Goal: Information Seeking & Learning: Learn about a topic

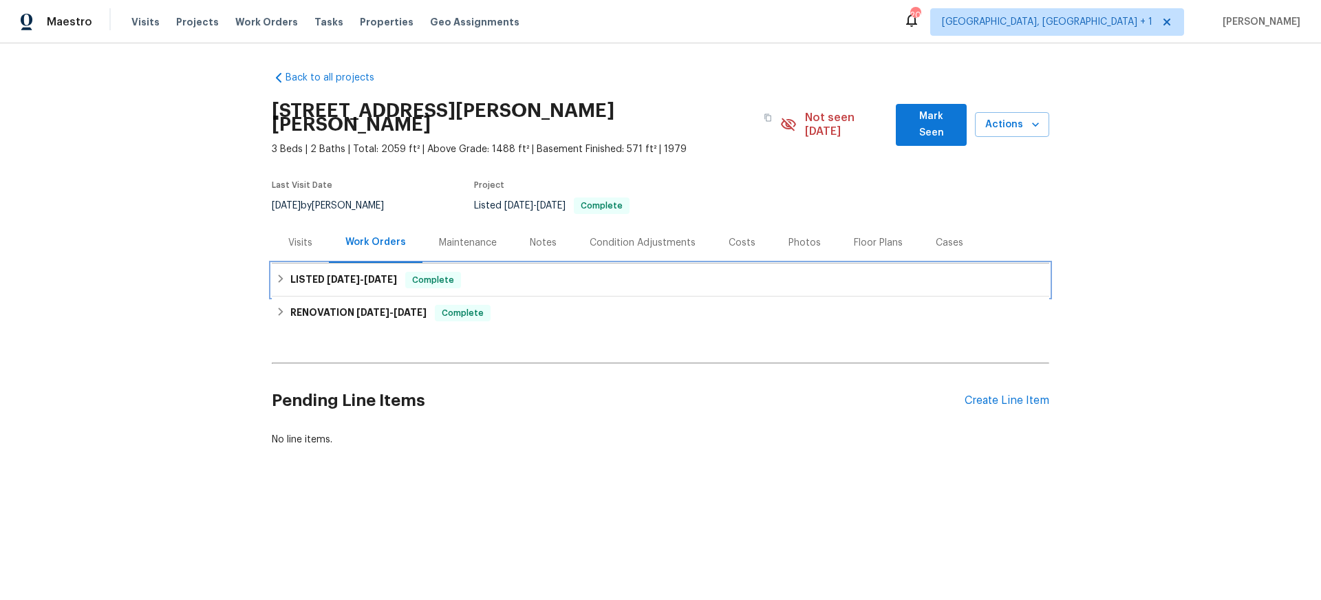
click at [303, 272] on h6 "LISTED [DATE] - [DATE]" at bounding box center [343, 280] width 107 height 17
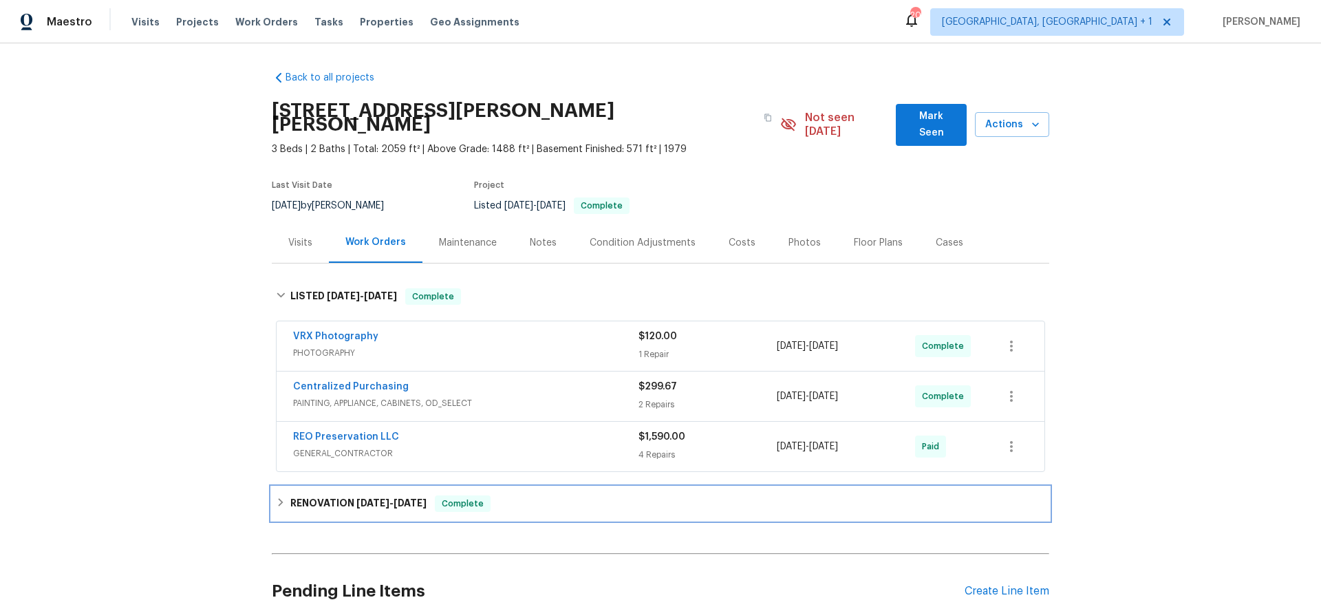
click at [356, 503] on div "RENOVATION [DATE] - [DATE] Complete" at bounding box center [661, 503] width 778 height 33
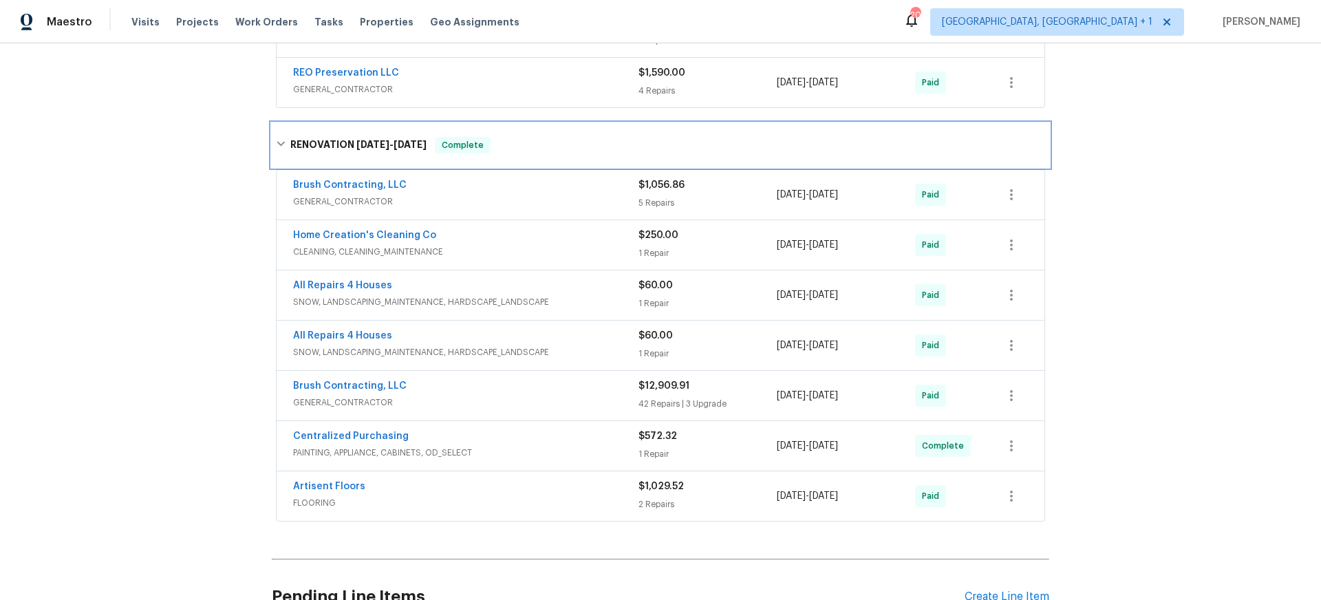
scroll to position [380, 0]
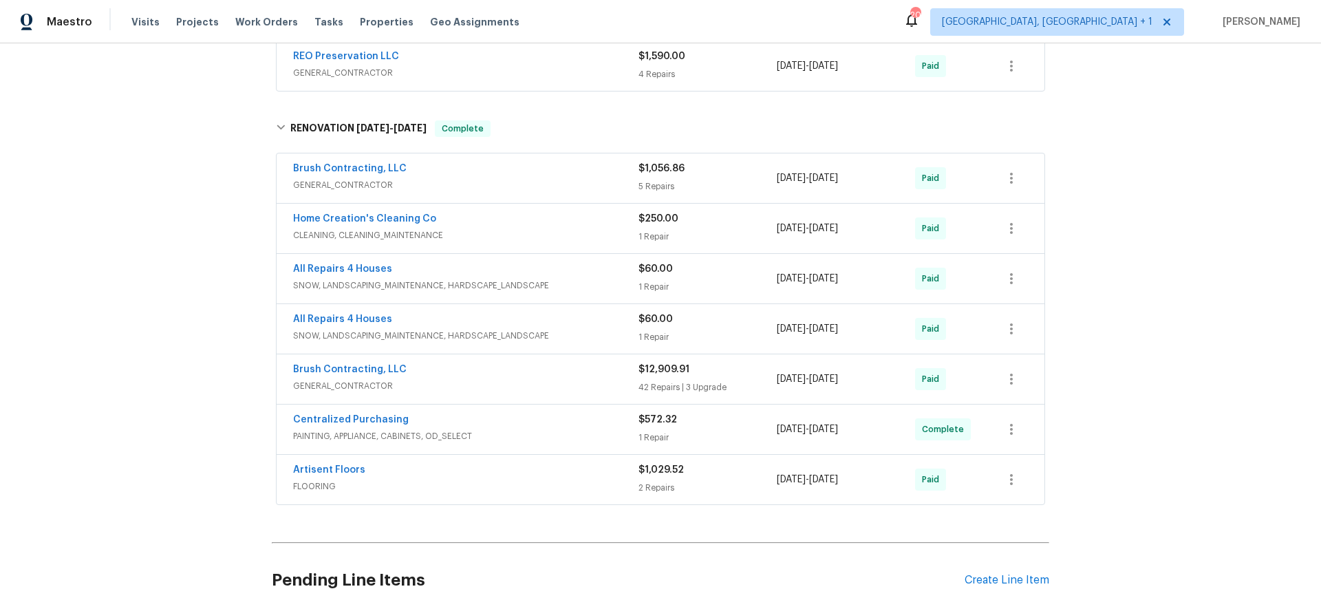
click at [420, 463] on div "Artisent Floors" at bounding box center [465, 471] width 345 height 17
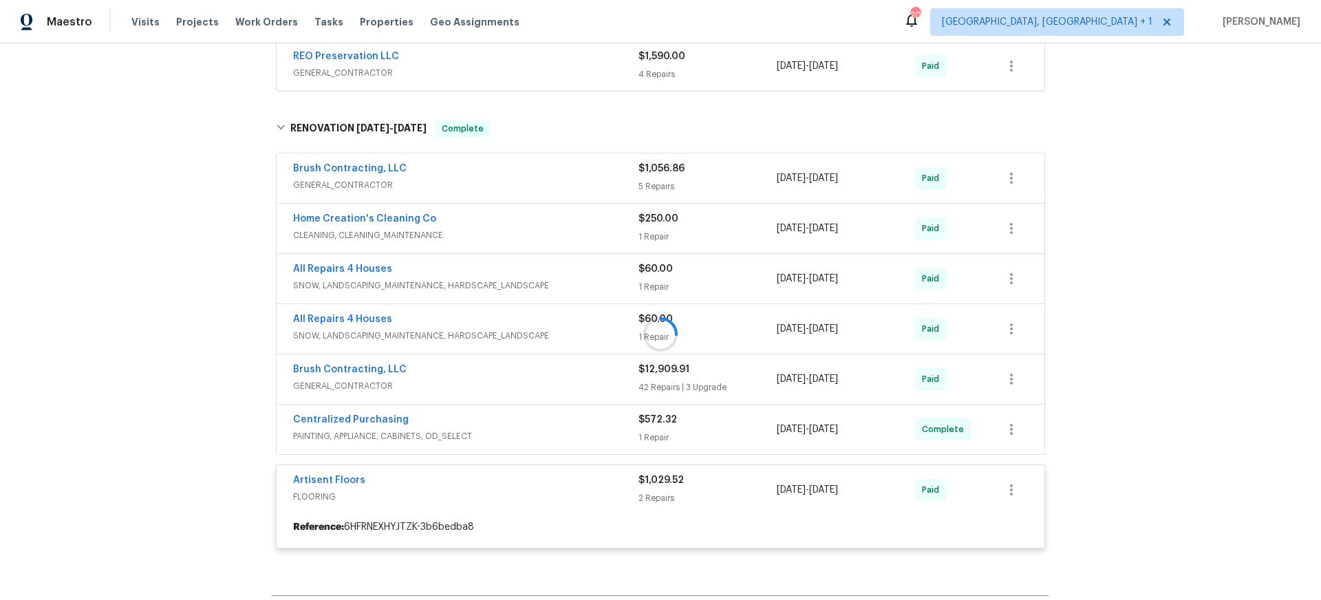
click at [506, 413] on div "Centralized Purchasing" at bounding box center [465, 421] width 345 height 17
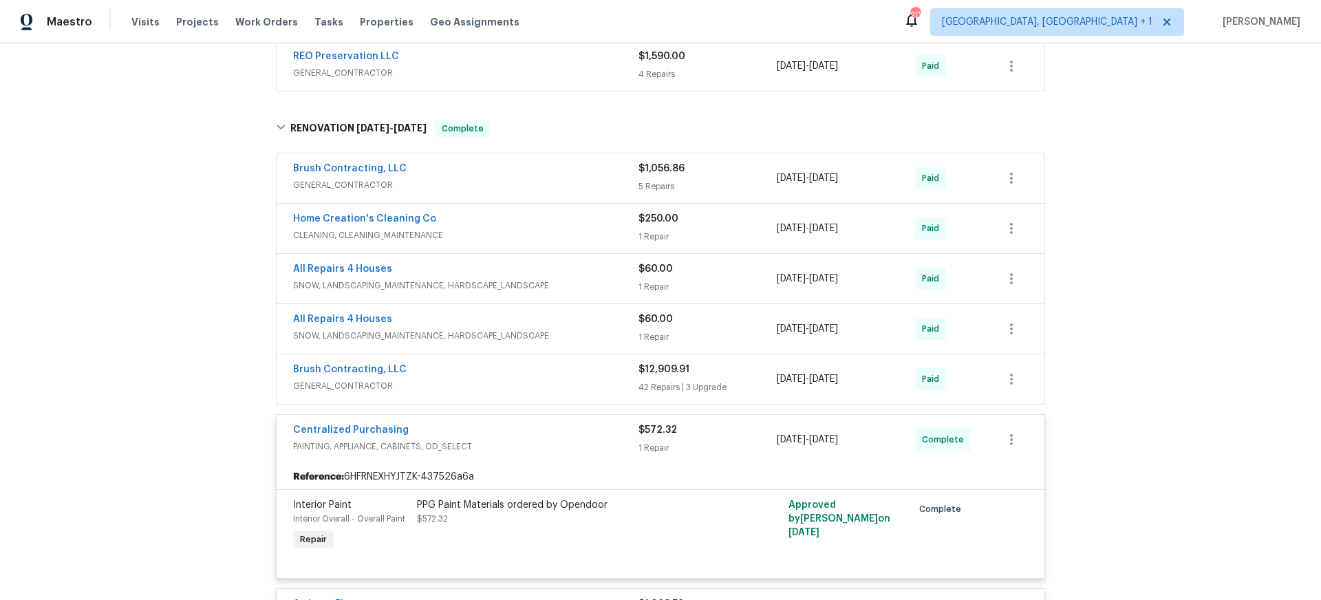
click at [507, 379] on span "GENERAL_CONTRACTOR" at bounding box center [465, 386] width 345 height 14
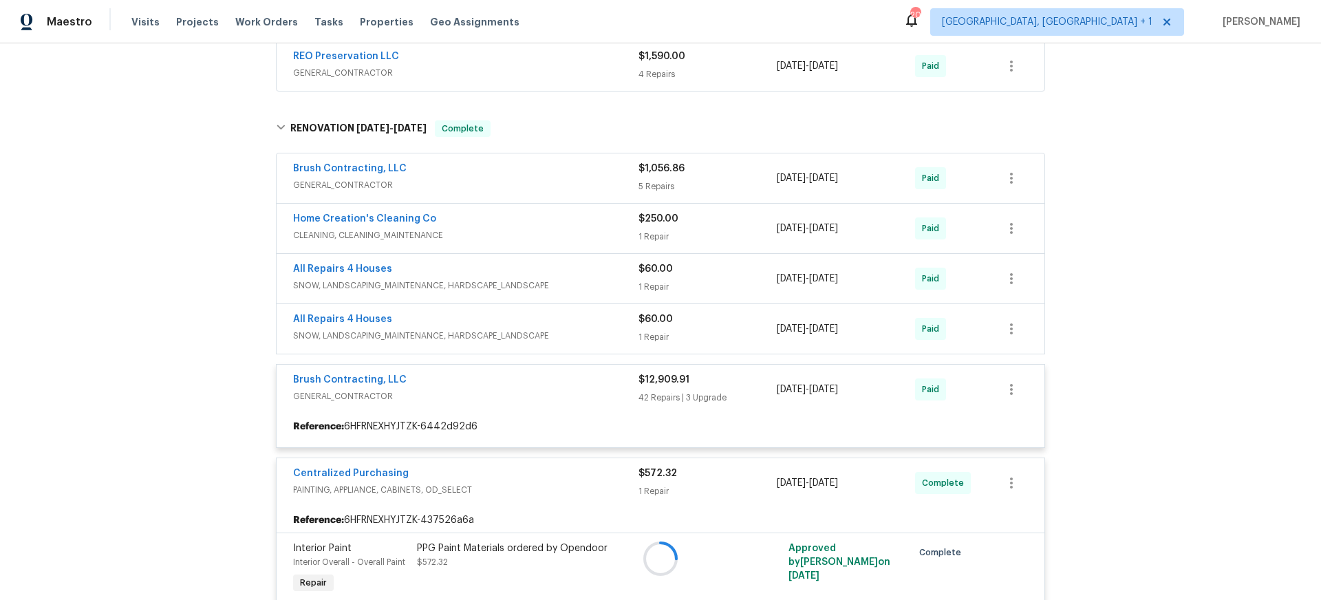
click at [519, 315] on div at bounding box center [661, 558] width 778 height 903
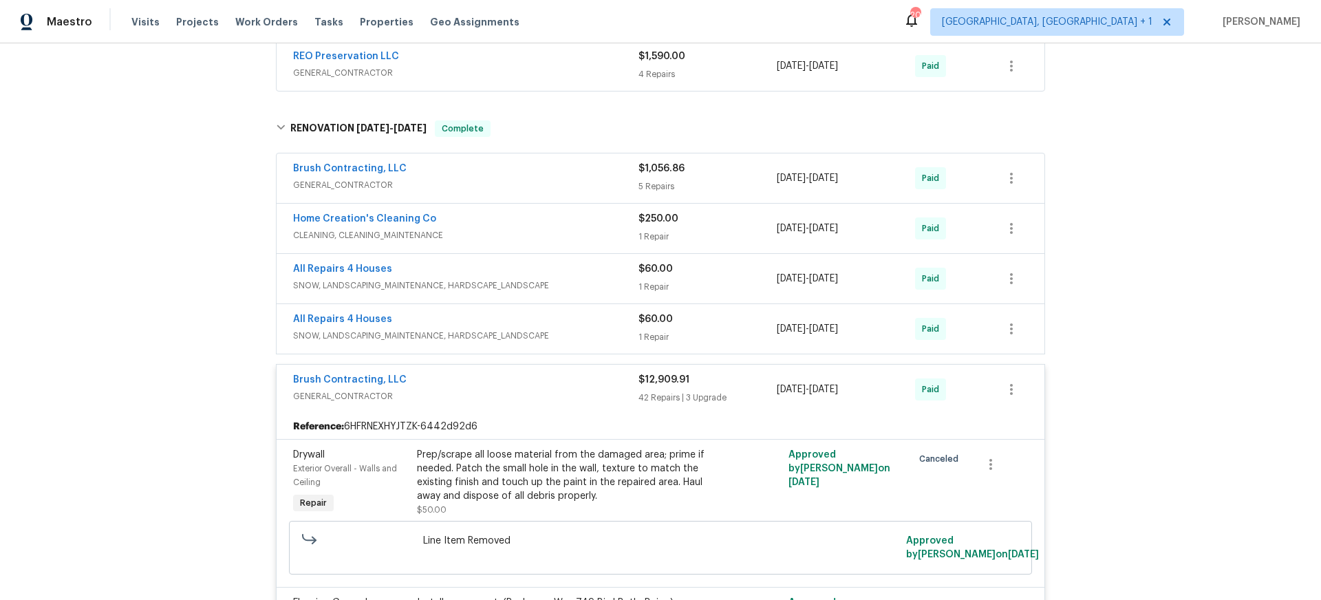
drag, startPoint x: 548, startPoint y: 310, endPoint x: 551, endPoint y: 296, distance: 14.2
click at [549, 312] on div "All Repairs 4 Houses" at bounding box center [465, 320] width 345 height 17
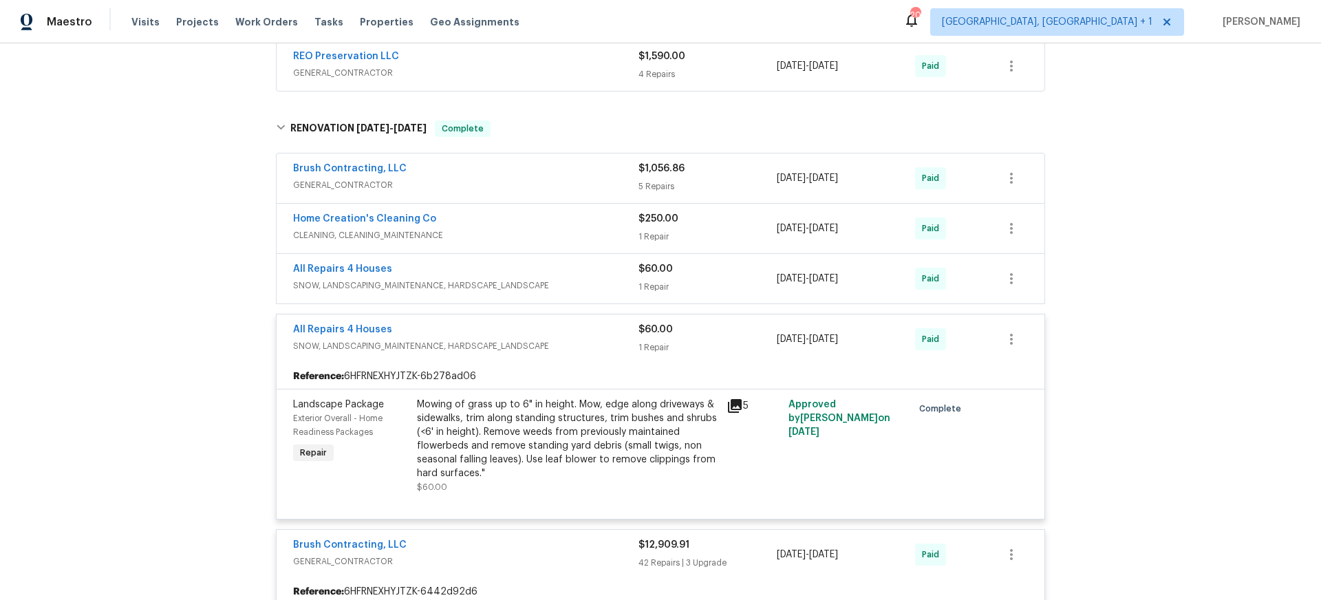
click at [558, 263] on div "All Repairs 4 Houses" at bounding box center [465, 270] width 345 height 17
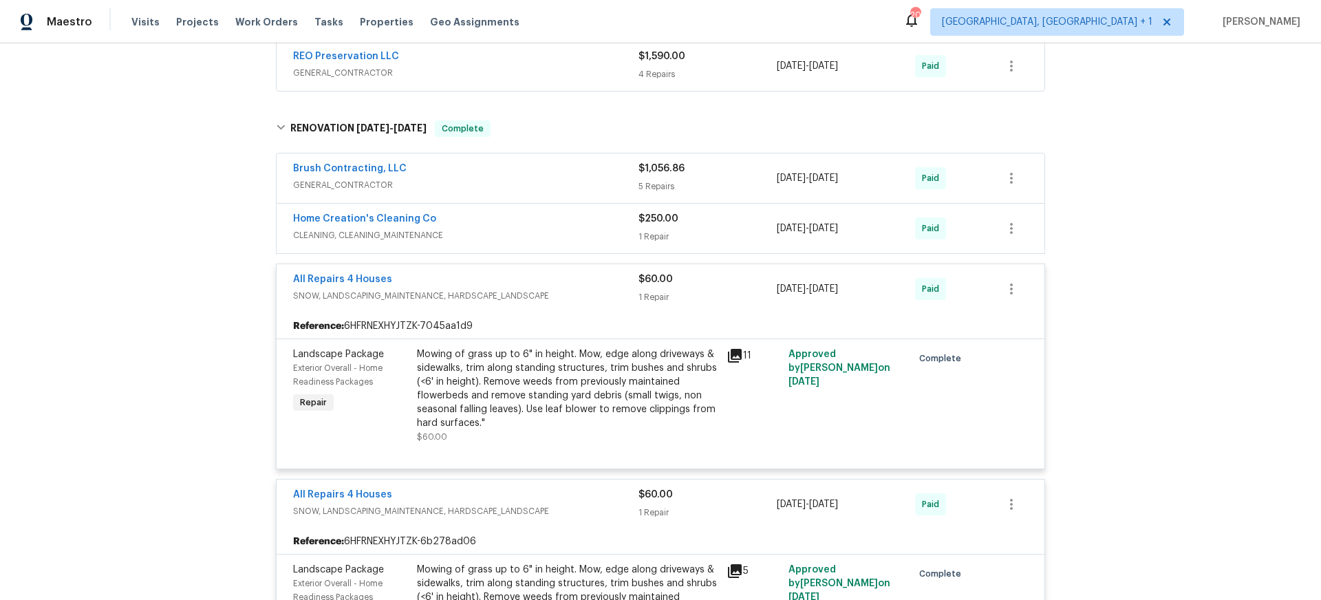
click at [541, 212] on div "Home Creation's Cleaning Co" at bounding box center [465, 220] width 345 height 17
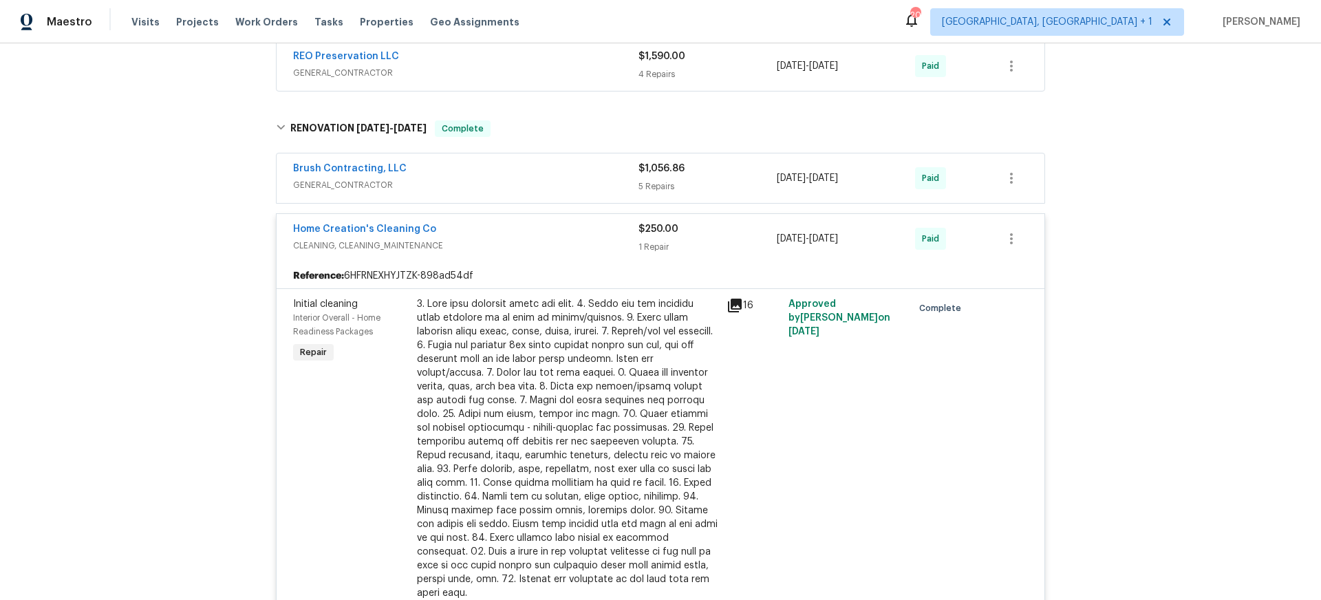
click at [534, 162] on div "Brush Contracting, LLC" at bounding box center [465, 170] width 345 height 17
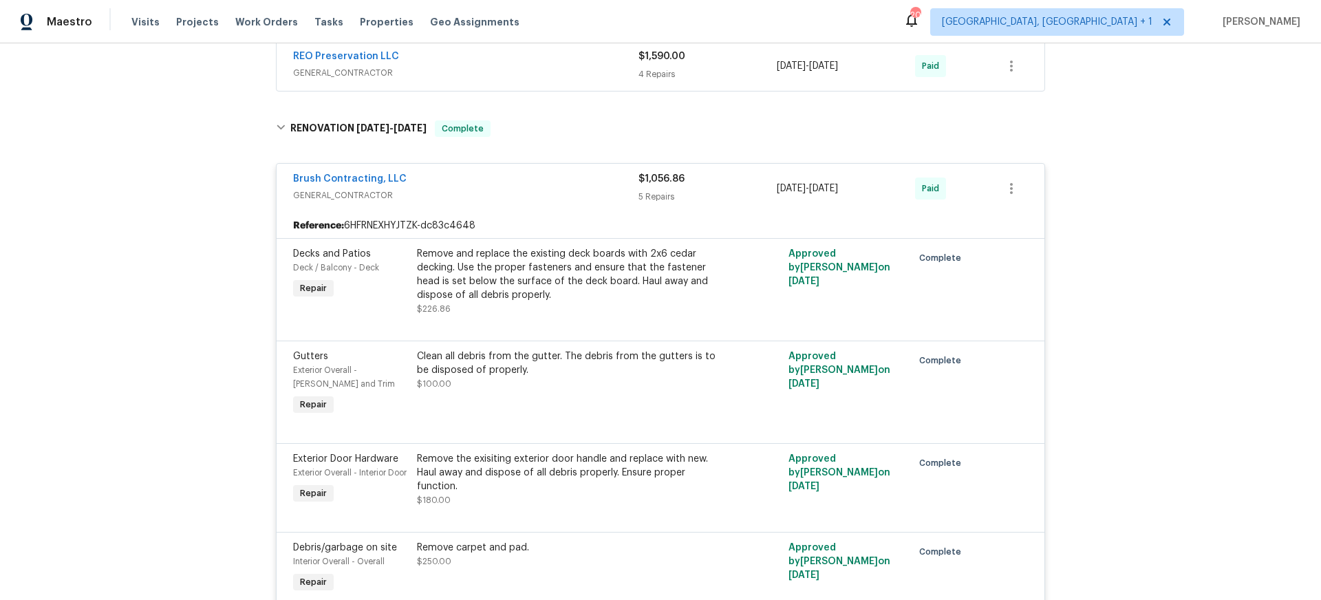
scroll to position [0, 0]
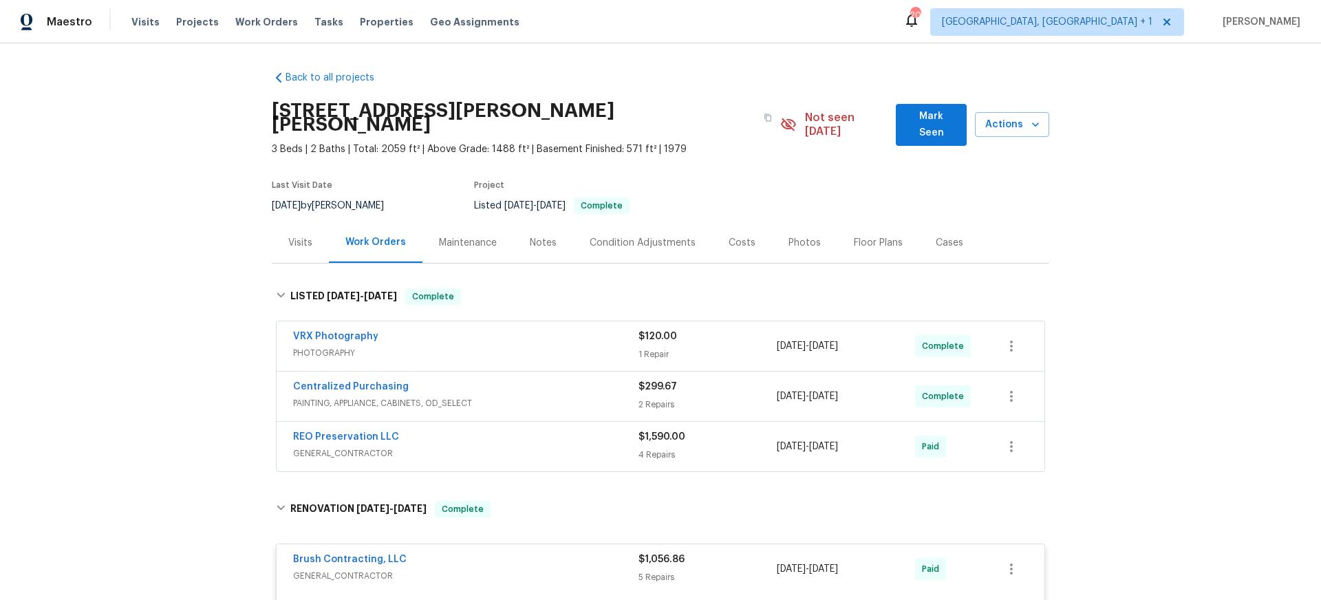
click at [539, 447] on span "GENERAL_CONTRACTOR" at bounding box center [465, 454] width 345 height 14
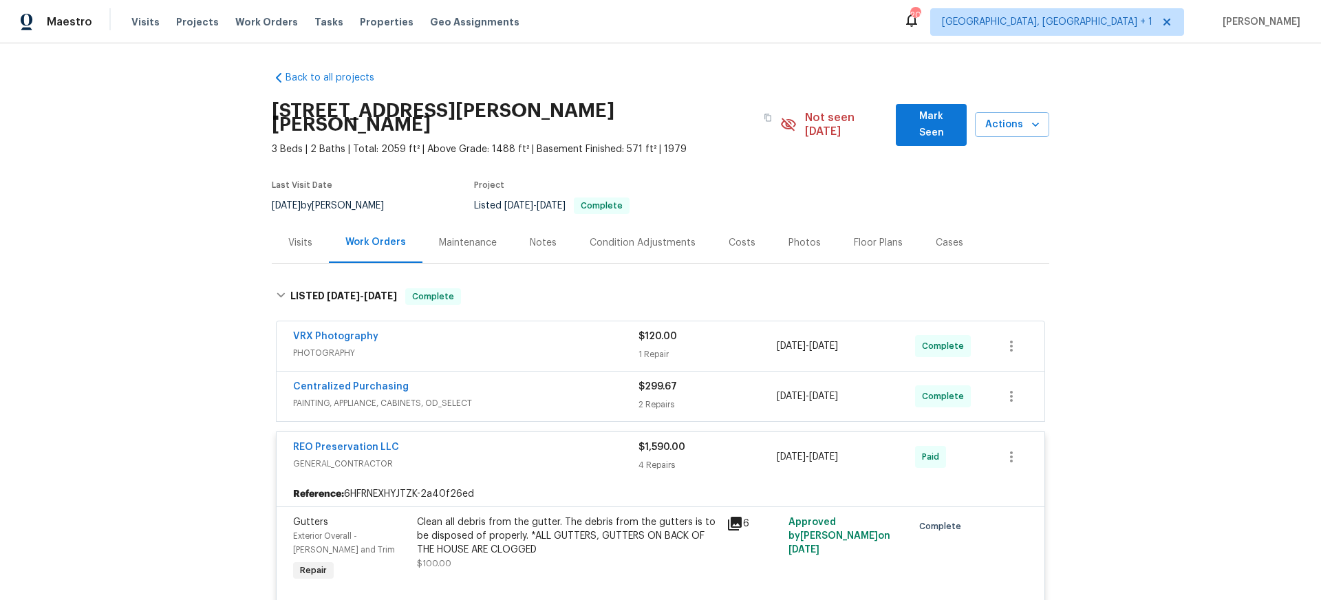
click at [535, 380] on div "Centralized Purchasing" at bounding box center [465, 388] width 345 height 17
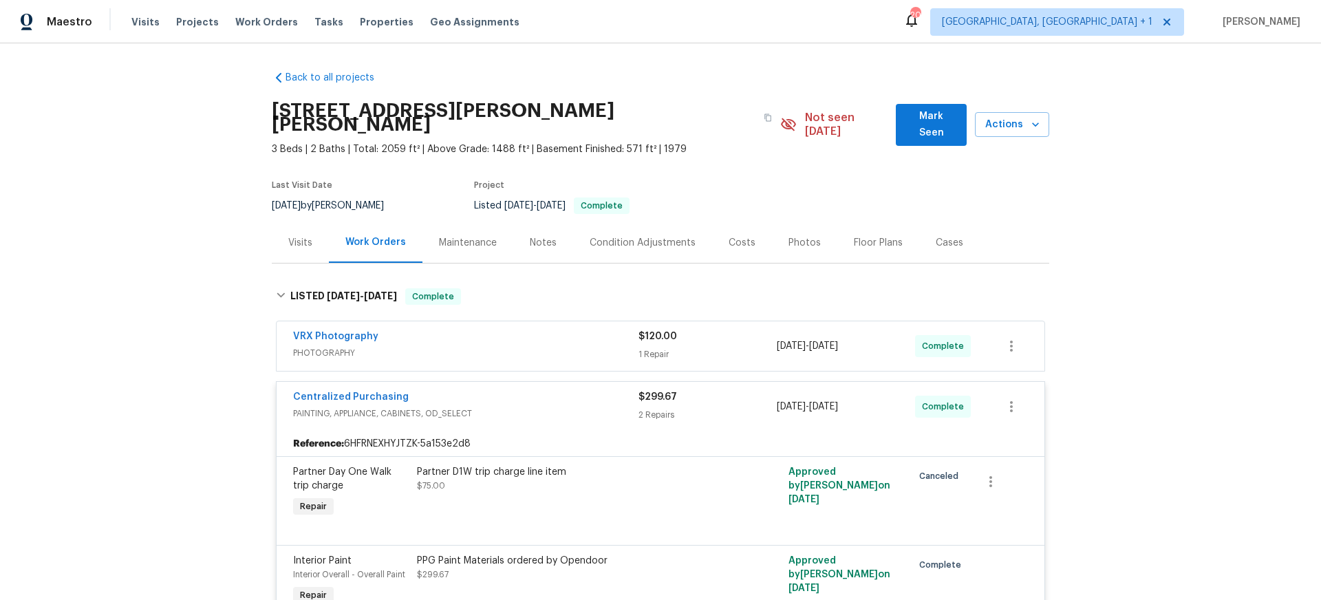
click at [520, 330] on div "VRX Photography" at bounding box center [465, 338] width 345 height 17
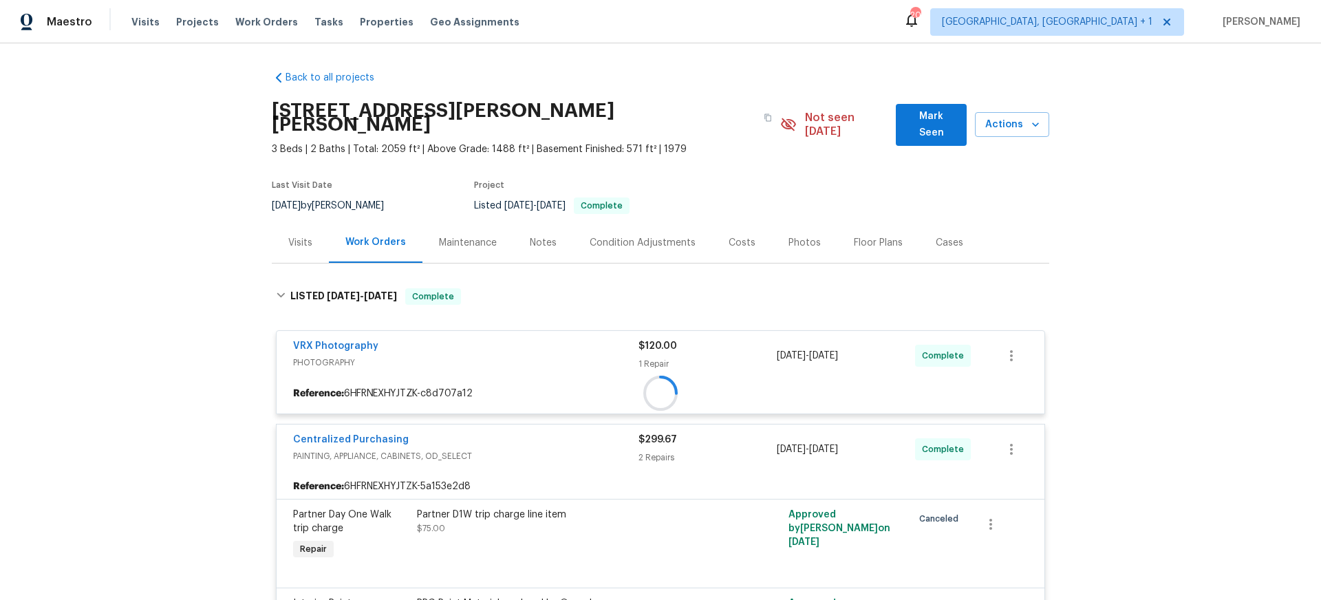
click at [193, 349] on div "Back to all projects [STREET_ADDRESS][PERSON_NAME][PERSON_NAME] 3 Beds | 2 Bath…" at bounding box center [660, 321] width 1321 height 557
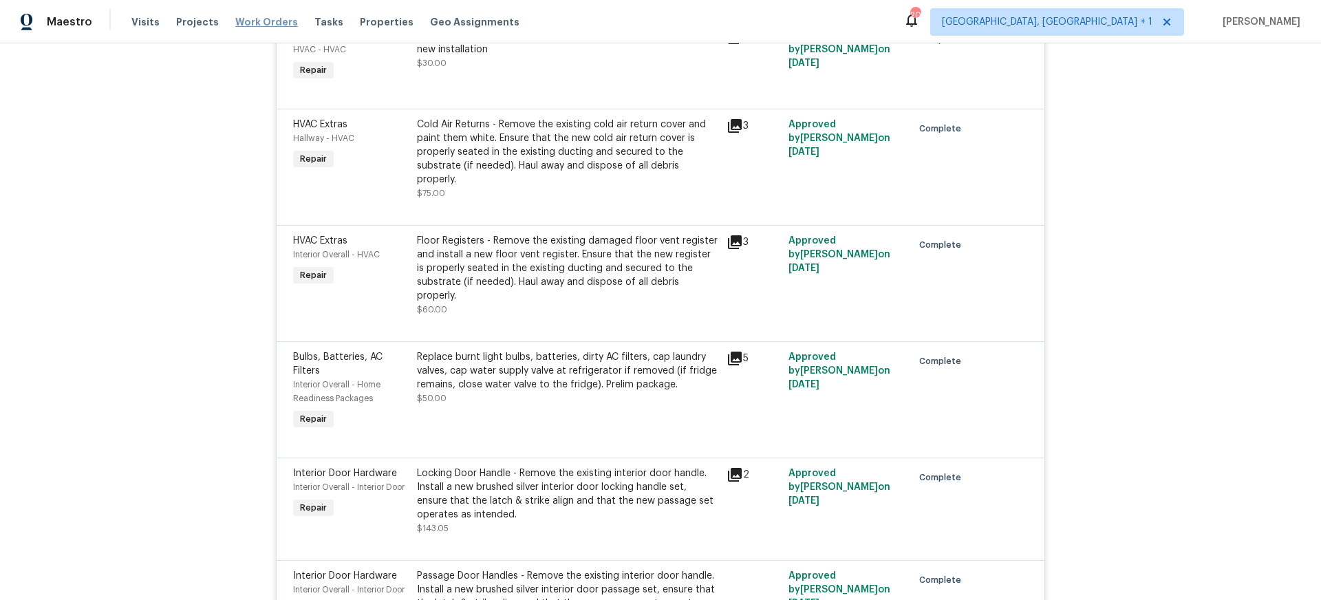
scroll to position [1913, 0]
